Goal: Task Accomplishment & Management: Complete application form

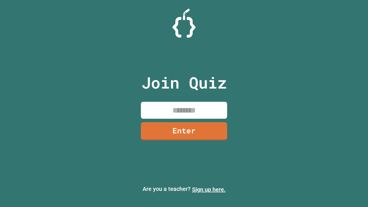
click at [209, 189] on link "Sign up here." at bounding box center [209, 189] width 34 height 7
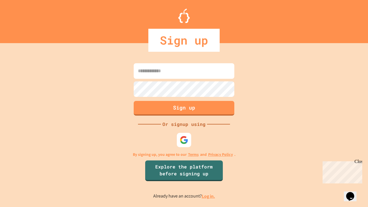
click at [209, 196] on link "Log in." at bounding box center [208, 196] width 13 height 6
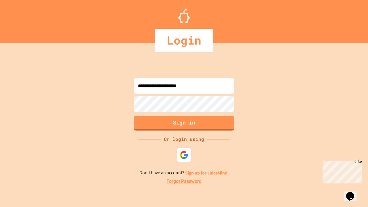
type input "**********"
